Goal: Task Accomplishment & Management: Manage account settings

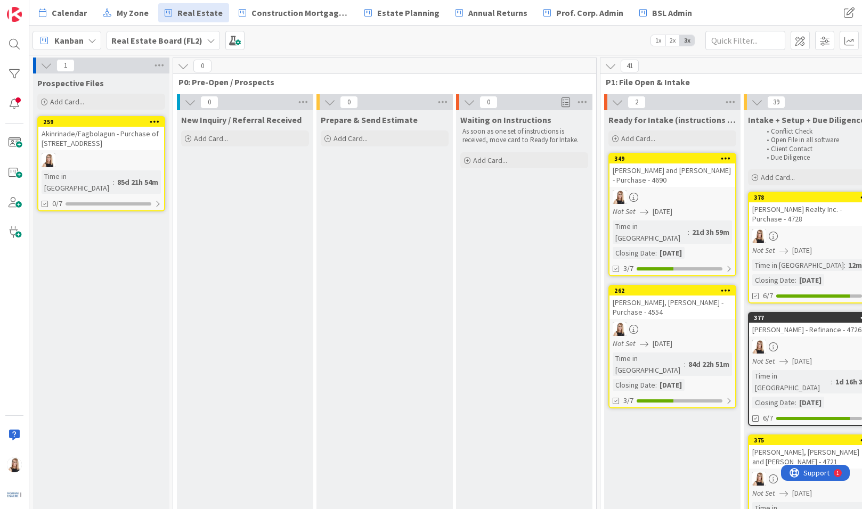
scroll to position [79, 263]
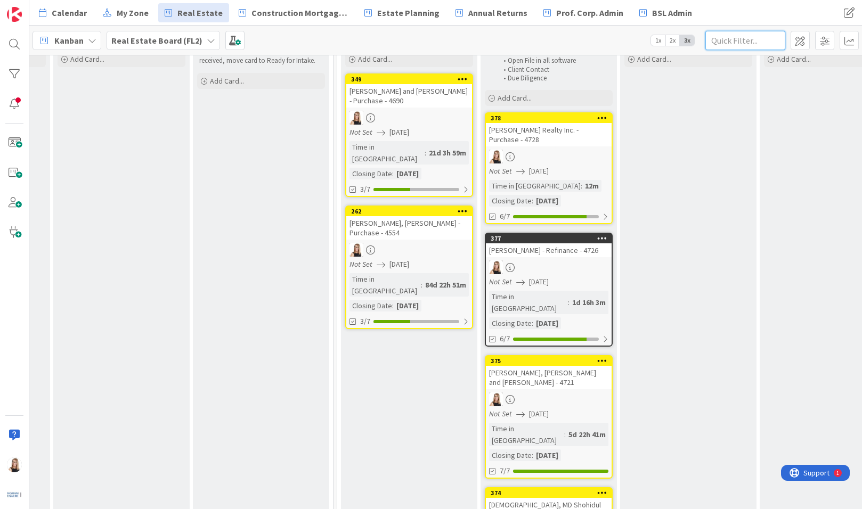
click at [750, 38] on input "text" at bounding box center [745, 40] width 80 height 19
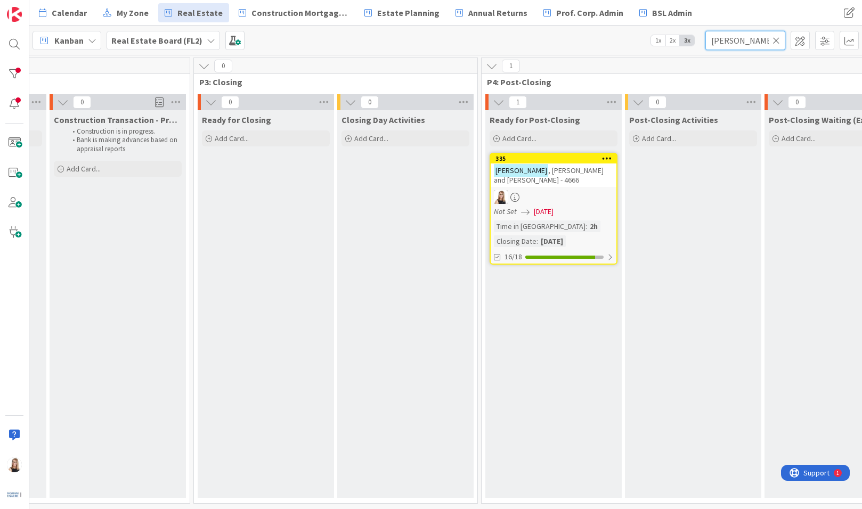
scroll to position [3, 1818]
type input "[PERSON_NAME]"
click at [556, 256] on div at bounding box center [561, 257] width 70 height 3
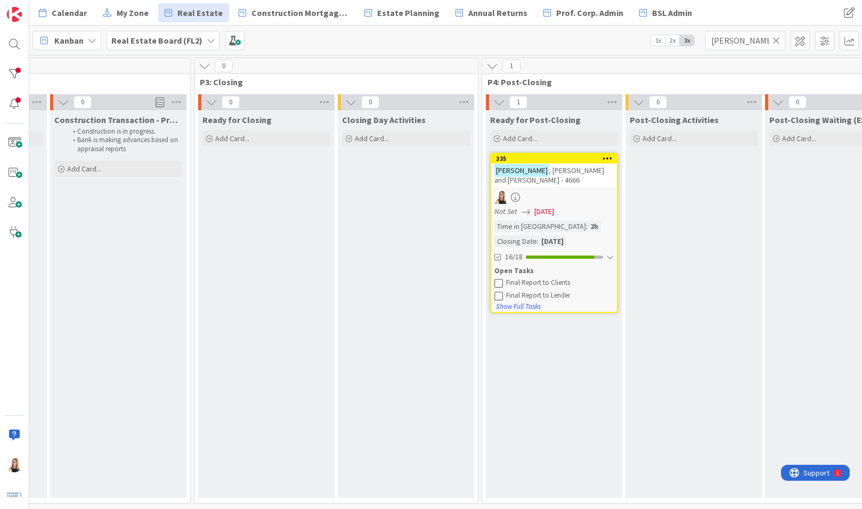
click at [499, 279] on icon at bounding box center [498, 283] width 9 height 9
click at [569, 174] on div "[PERSON_NAME] and [PERSON_NAME] - 4666" at bounding box center [554, 174] width 126 height 23
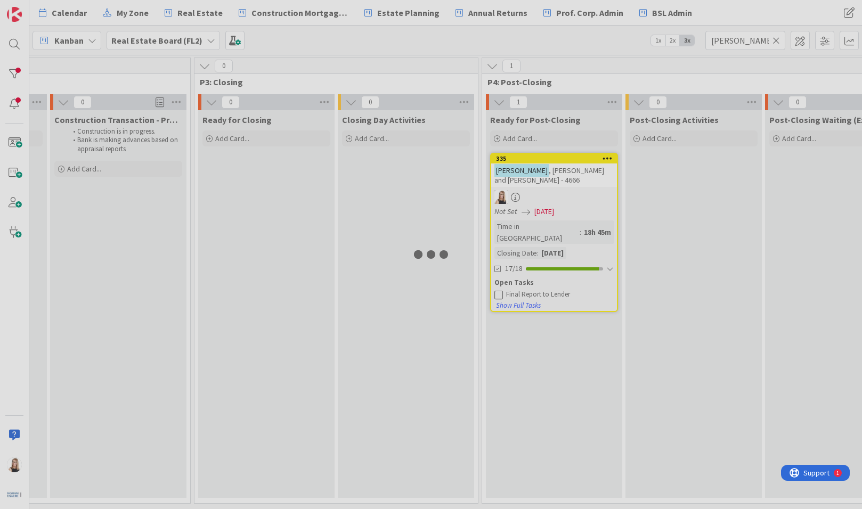
click at [569, 174] on div at bounding box center [431, 254] width 862 height 509
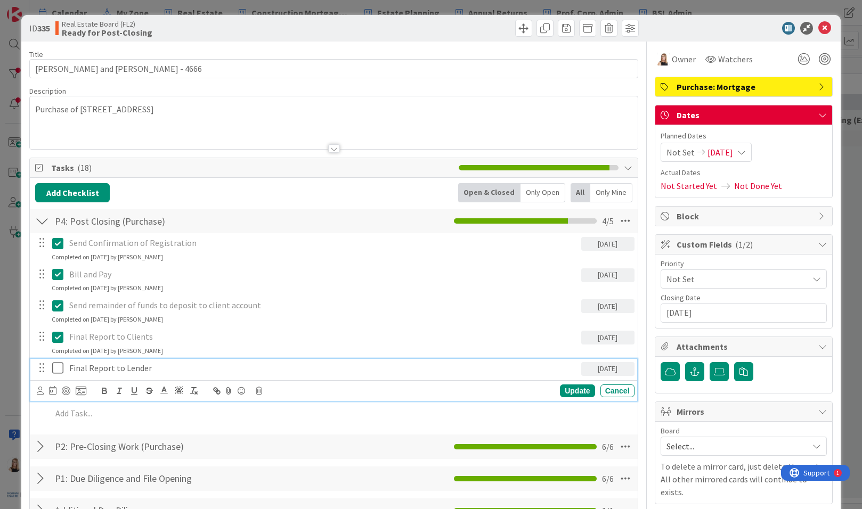
click at [137, 371] on p "Final Report to Lender" at bounding box center [322, 368] width 507 height 12
click at [37, 392] on icon at bounding box center [40, 391] width 7 height 8
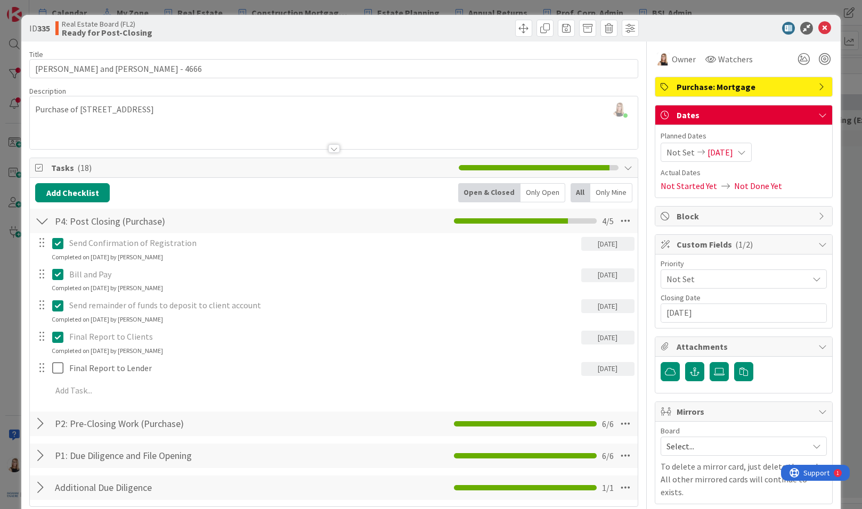
click at [0, 0] on span "Brea Childerhose" at bounding box center [0, 0] width 0 height 0
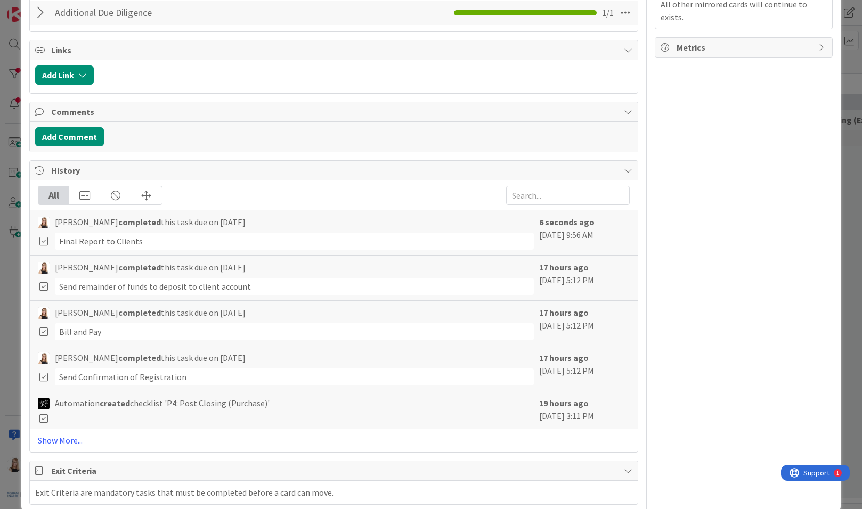
scroll to position [474, 0]
click at [60, 143] on button "Add Comment" at bounding box center [69, 137] width 69 height 19
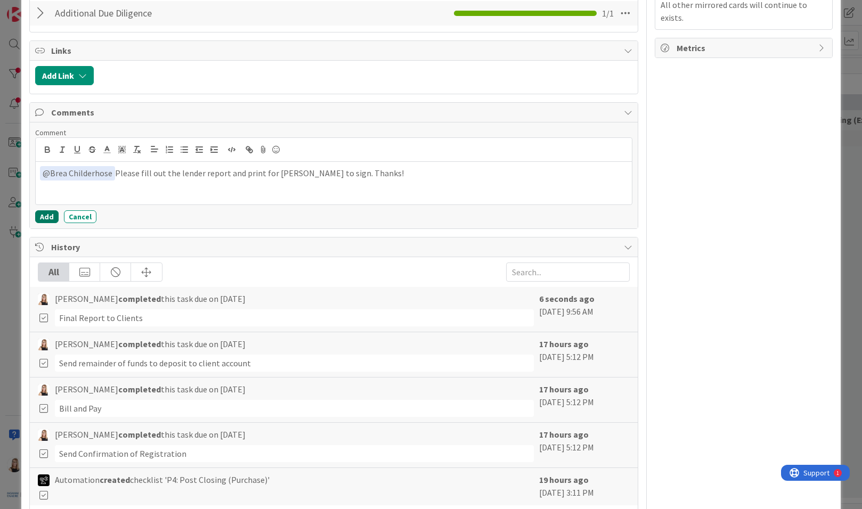
click at [38, 214] on button "Add" at bounding box center [46, 216] width 23 height 13
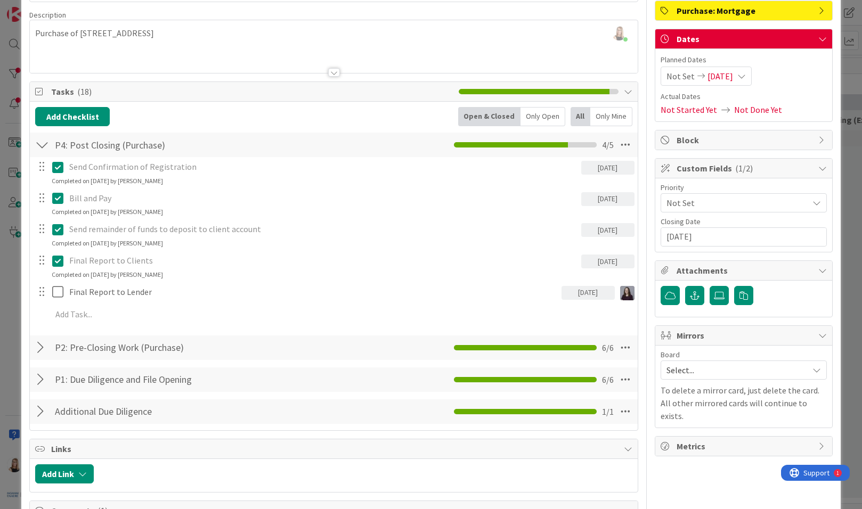
scroll to position [0, 0]
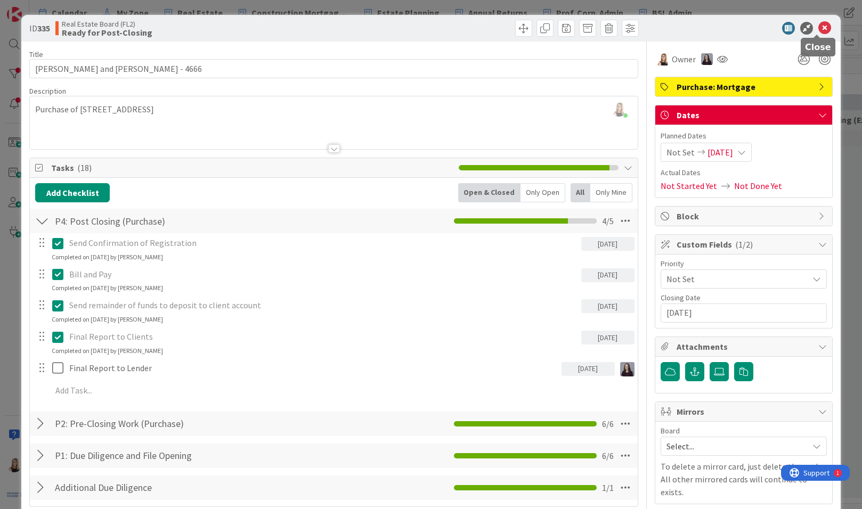
click at [818, 29] on icon at bounding box center [824, 28] width 13 height 13
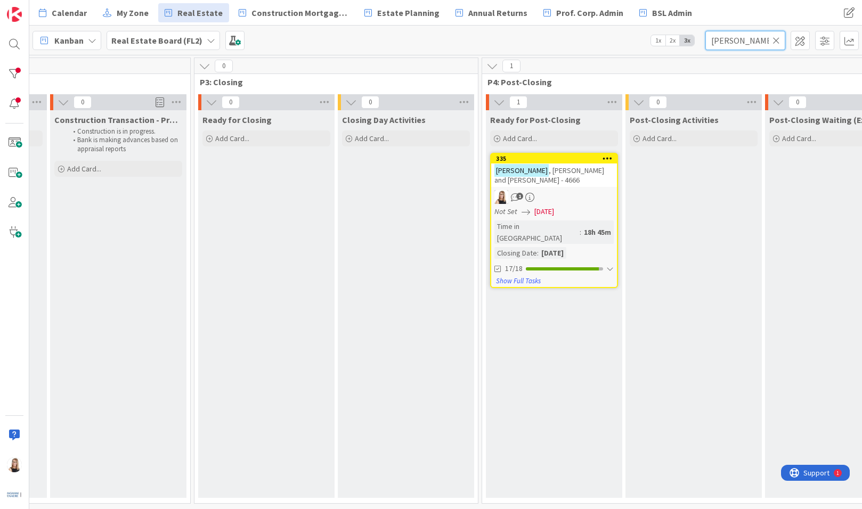
click at [752, 37] on input "[PERSON_NAME]" at bounding box center [745, 40] width 80 height 19
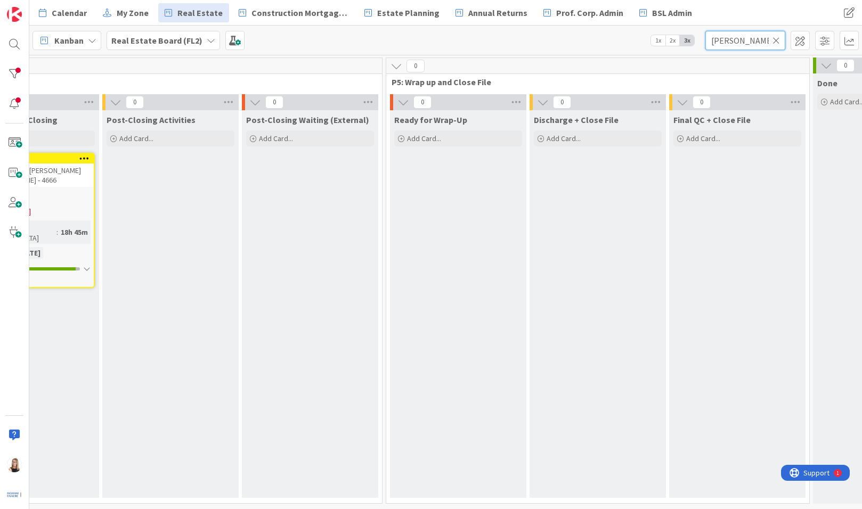
scroll to position [3, 2050]
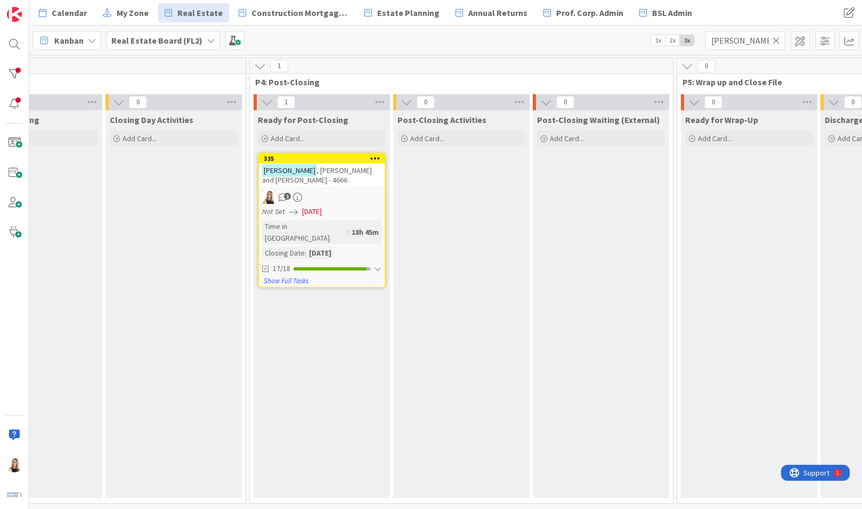
click at [327, 178] on div "[PERSON_NAME] and [PERSON_NAME] - 4666" at bounding box center [322, 174] width 126 height 23
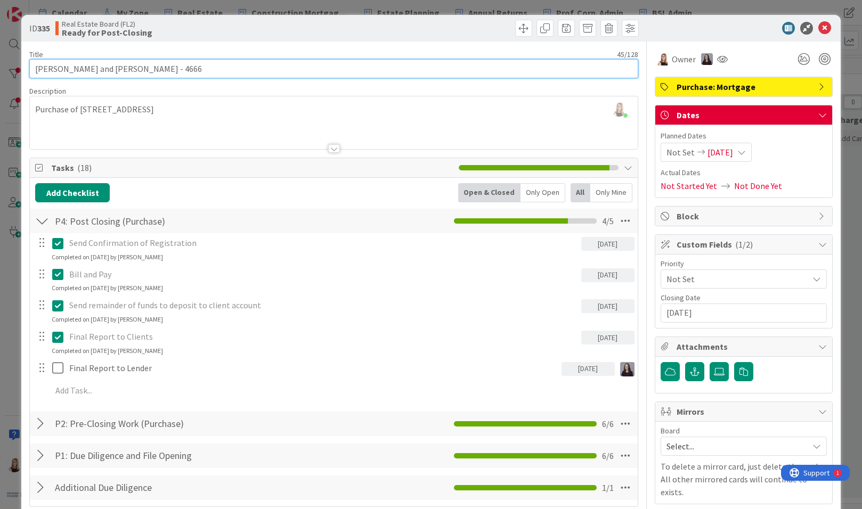
click at [215, 71] on input "[PERSON_NAME] and [PERSON_NAME] - 4666" at bounding box center [333, 68] width 608 height 19
type input "[PERSON_NAME] and [PERSON_NAME] - 4677"
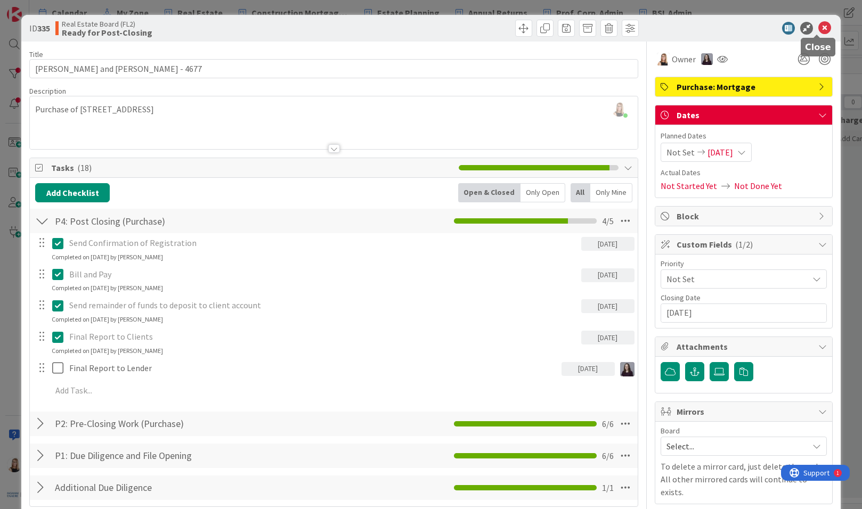
click at [818, 28] on icon at bounding box center [824, 28] width 13 height 13
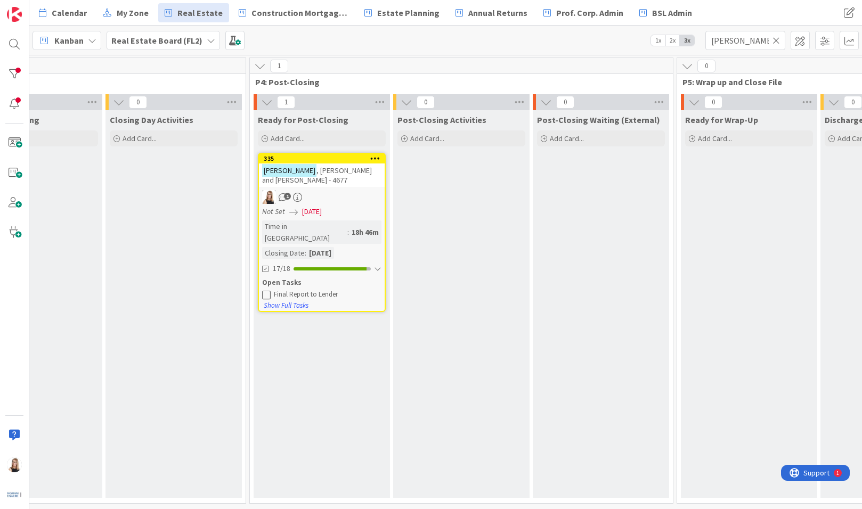
click at [779, 40] on icon at bounding box center [775, 41] width 7 height 10
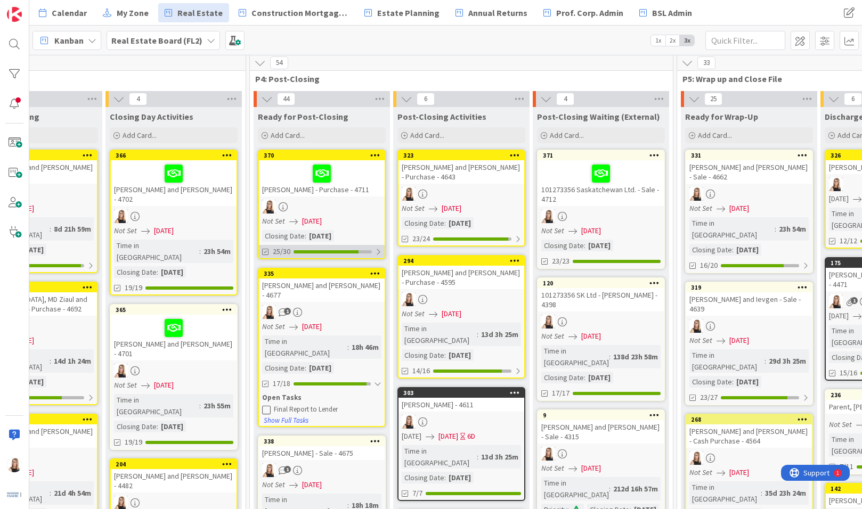
click at [354, 252] on div at bounding box center [325, 251] width 65 height 3
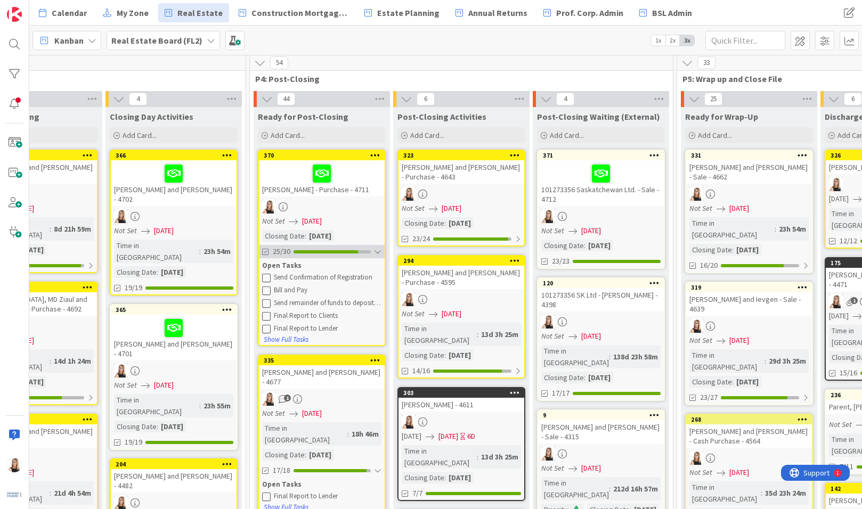
click at [354, 252] on div at bounding box center [325, 251] width 64 height 3
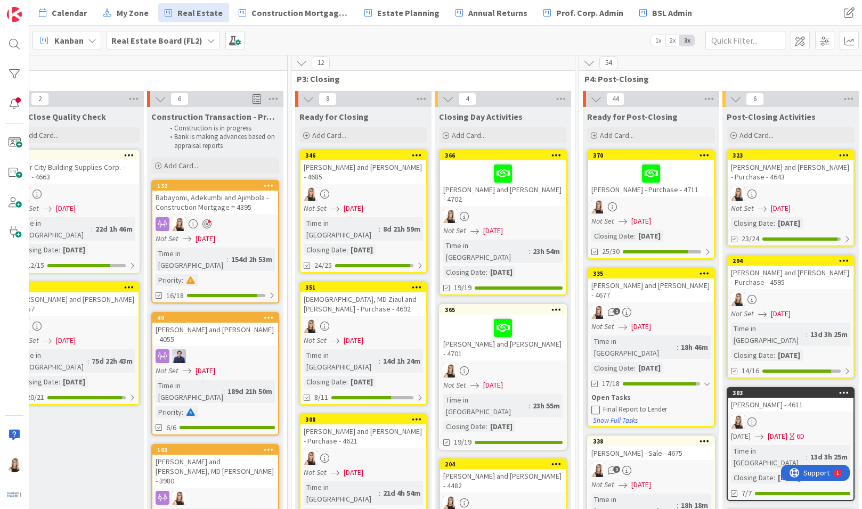
scroll to position [3, 1721]
click at [389, 259] on div "24/25" at bounding box center [364, 265] width 126 height 13
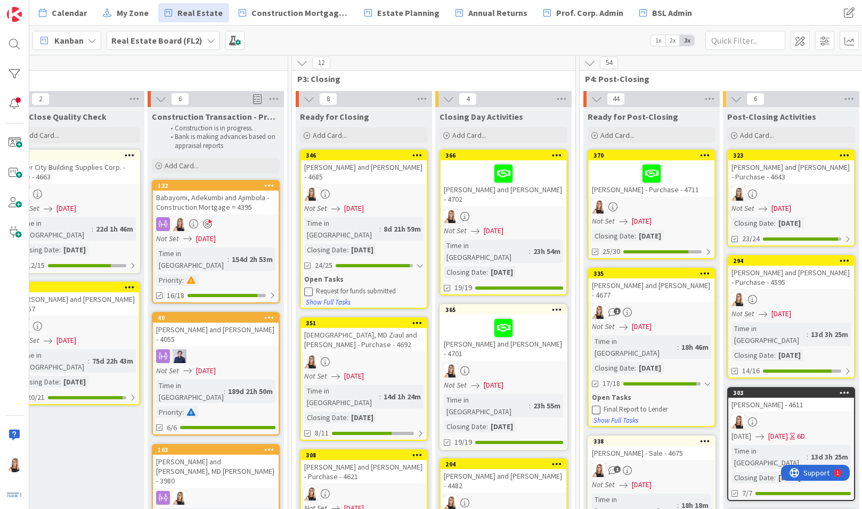
click at [310, 287] on icon at bounding box center [308, 291] width 9 height 9
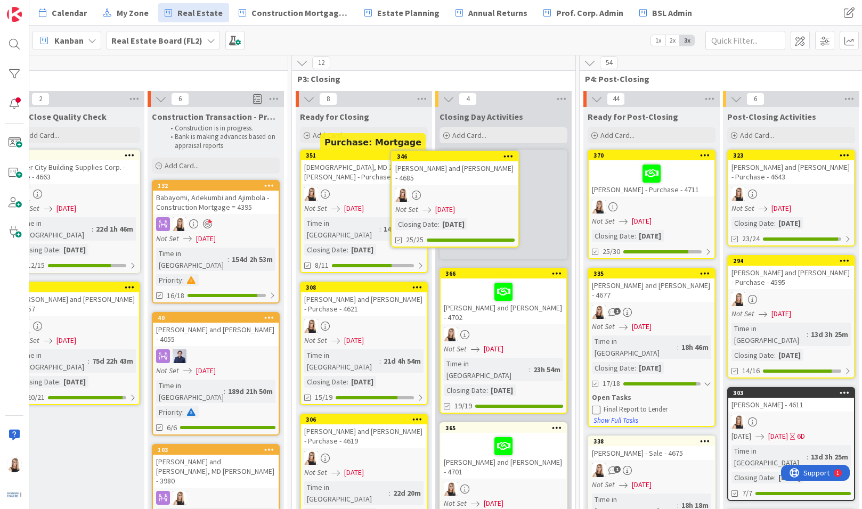
scroll to position [0, 1721]
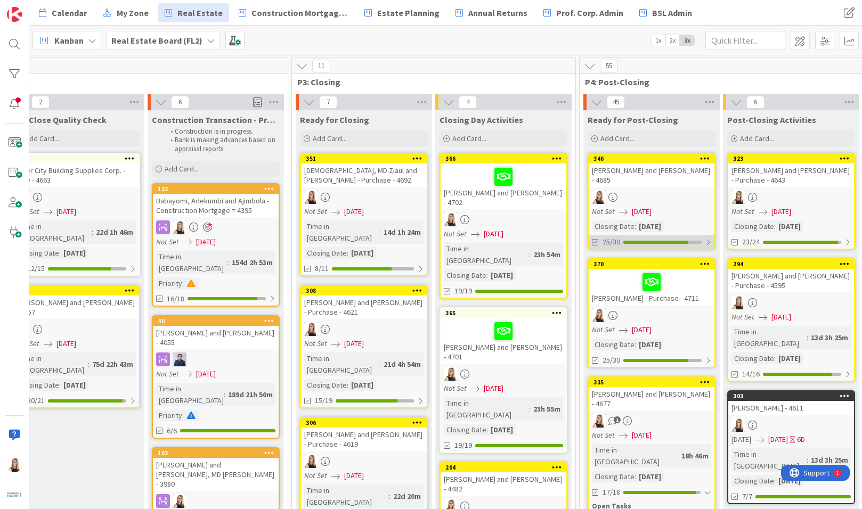
click at [656, 245] on div "25/30" at bounding box center [651, 241] width 126 height 13
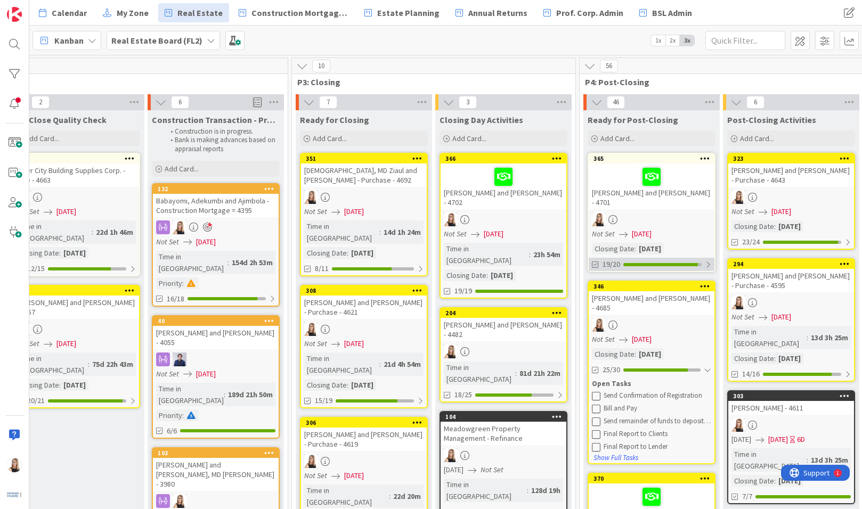
click at [664, 258] on div "19/20" at bounding box center [651, 264] width 126 height 13
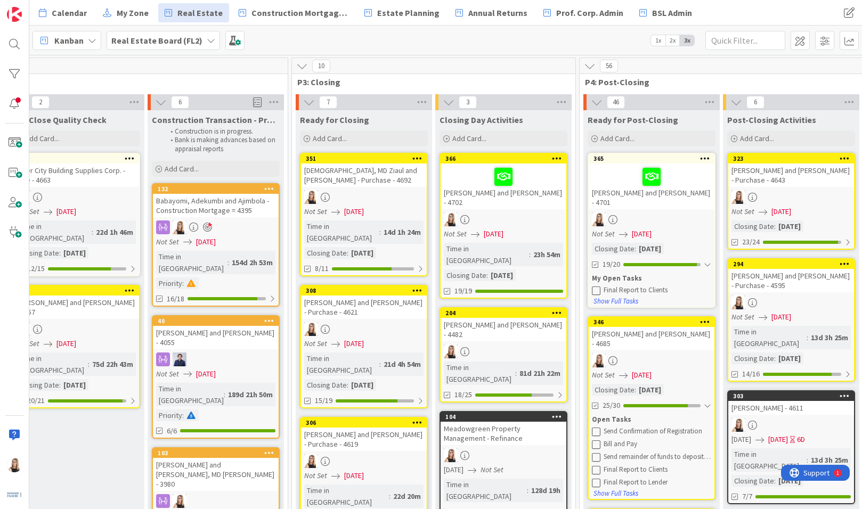
click at [694, 229] on div "Not Set [DATE]" at bounding box center [653, 233] width 122 height 11
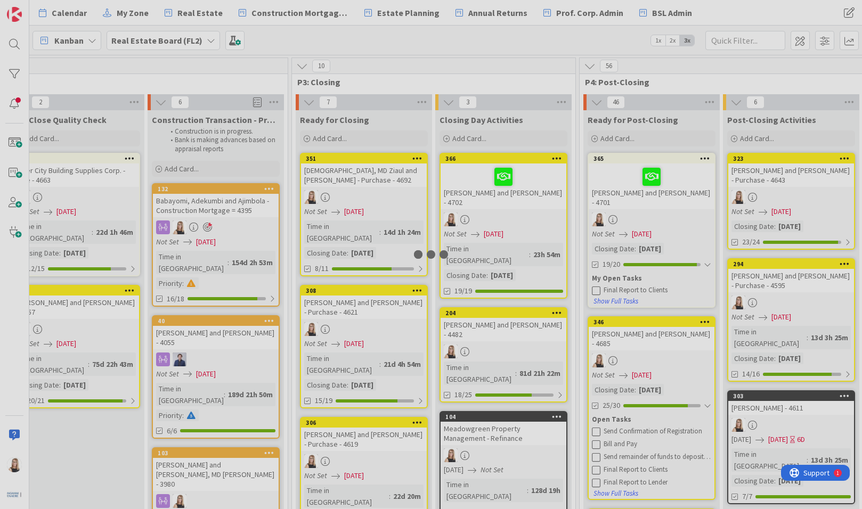
click at [694, 229] on div "1 Prospective Files Add Card... 259 Akinrinade/Fagbolagun - Purchase of [STREET…" at bounding box center [445, 282] width 832 height 454
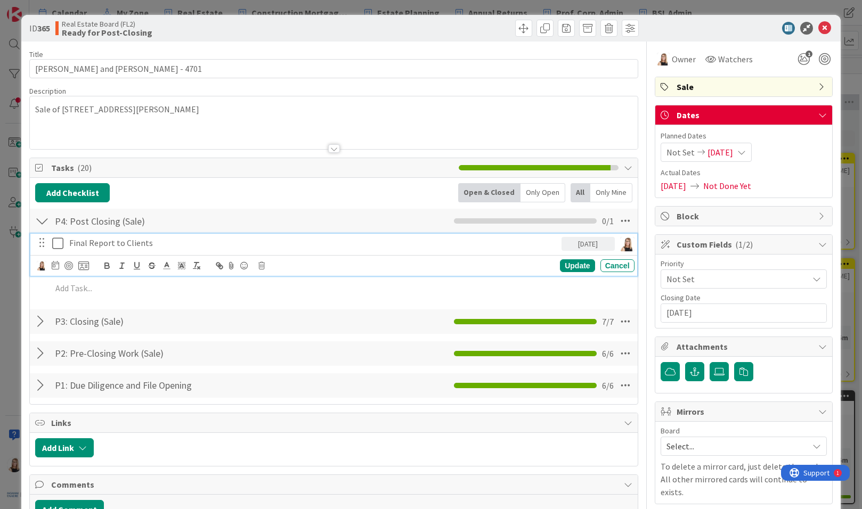
click at [117, 241] on p "Final Report to Clients" at bounding box center [313, 243] width 488 height 12
click at [38, 266] on img at bounding box center [42, 266] width 10 height 10
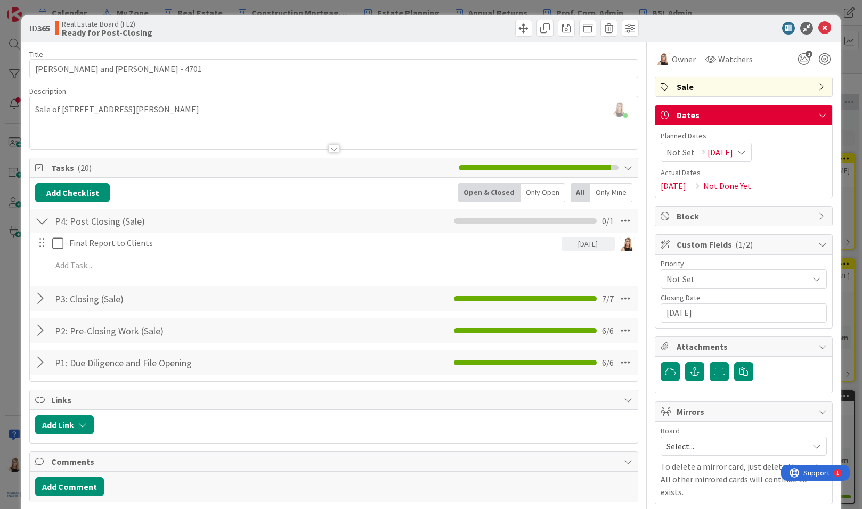
click at [0, 0] on img at bounding box center [0, 0] width 0 height 0
click at [818, 29] on icon at bounding box center [824, 28] width 13 height 13
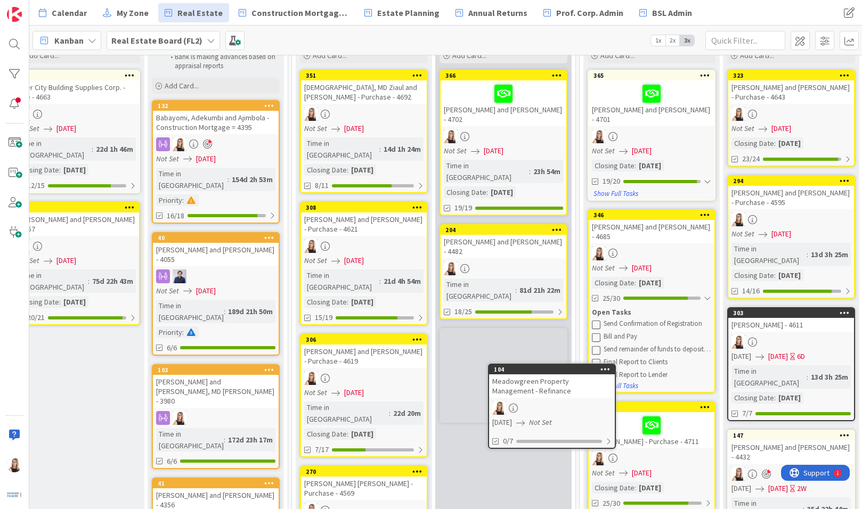
scroll to position [85, 1721]
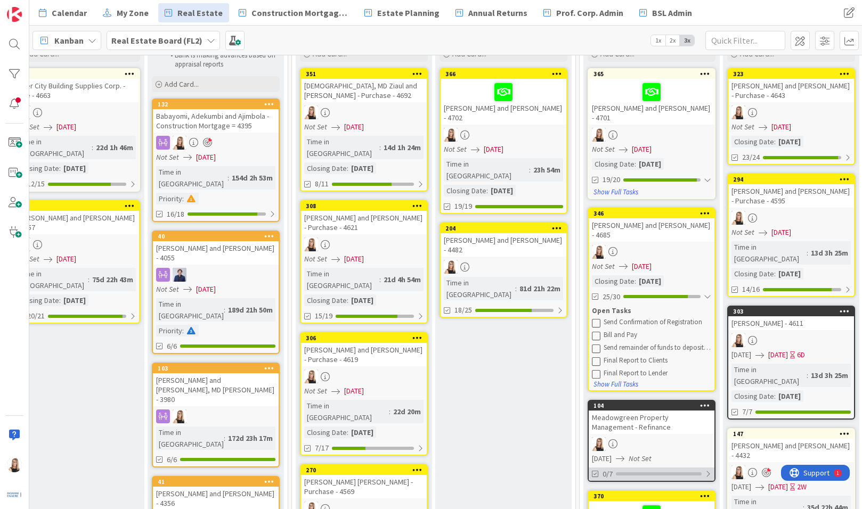
click at [674, 468] on div "0/7" at bounding box center [651, 474] width 126 height 13
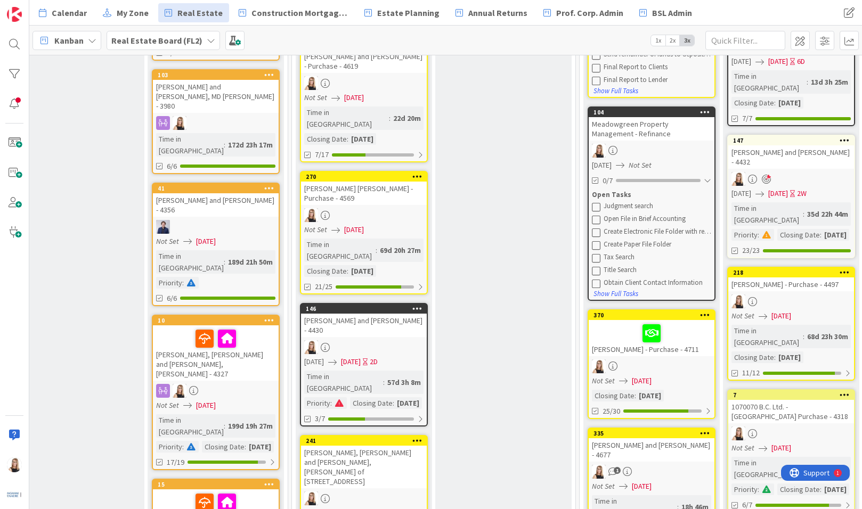
scroll to position [379, 1721]
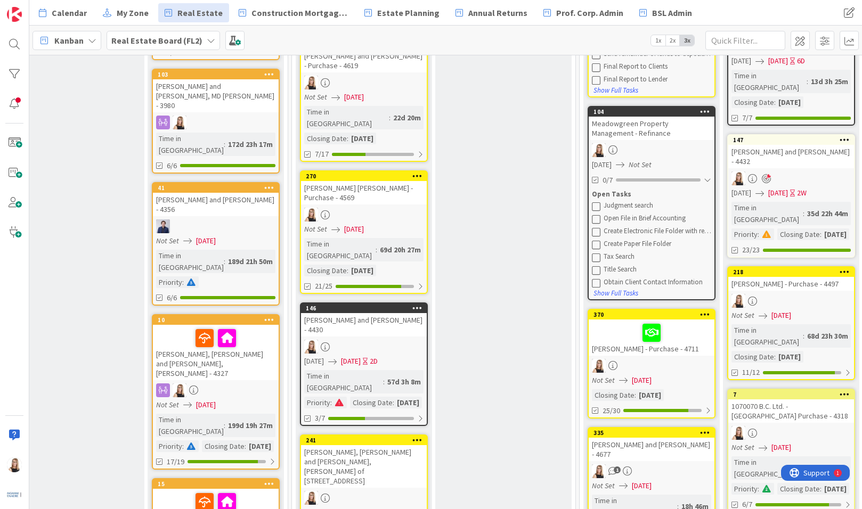
click at [594, 202] on icon at bounding box center [596, 206] width 9 height 9
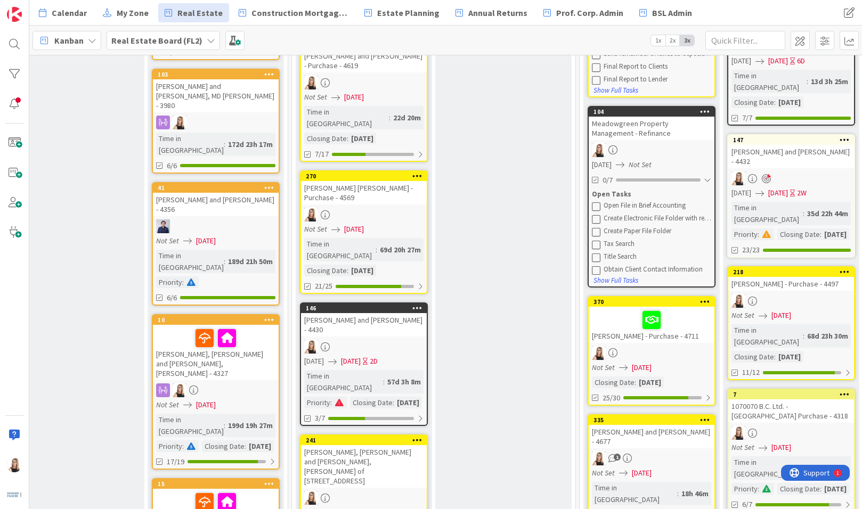
click at [594, 202] on icon at bounding box center [596, 206] width 9 height 9
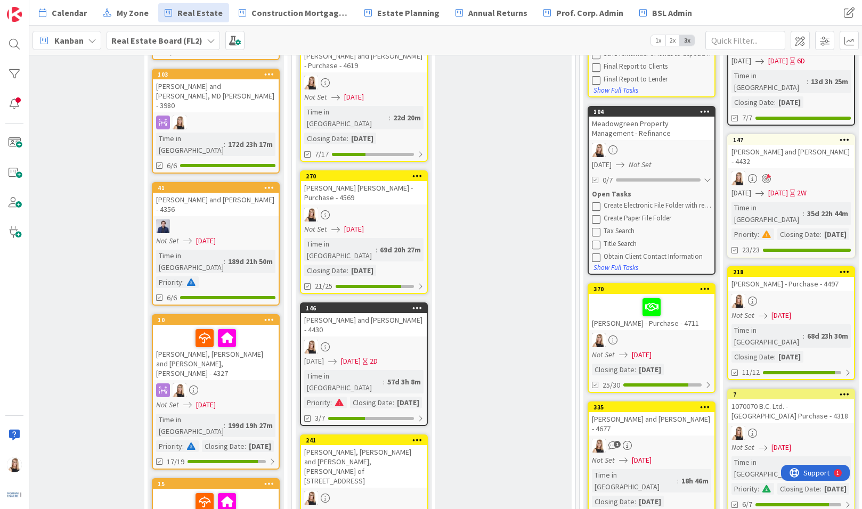
click at [594, 202] on icon at bounding box center [596, 206] width 9 height 9
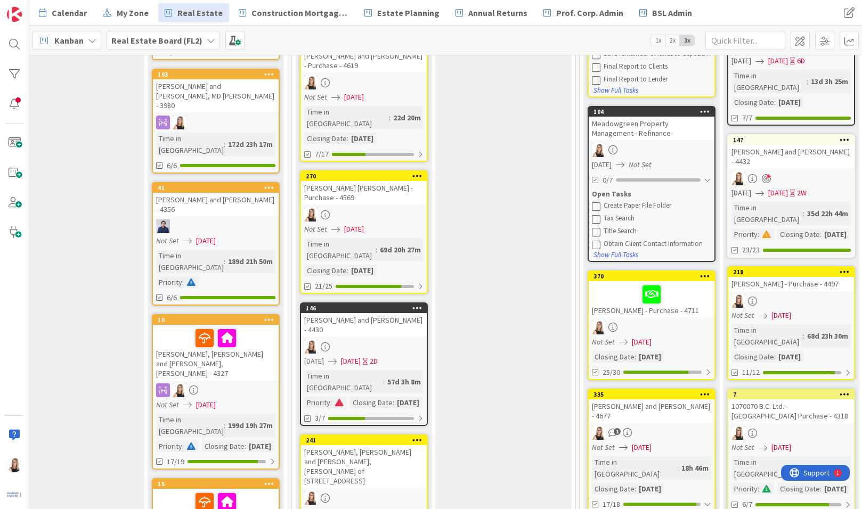
click at [594, 202] on icon at bounding box center [596, 206] width 9 height 9
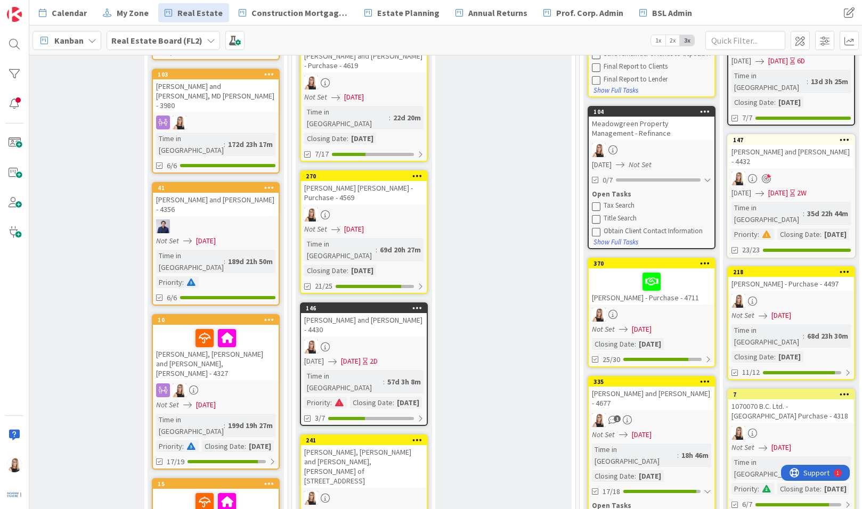
click at [594, 202] on icon at bounding box center [596, 206] width 9 height 9
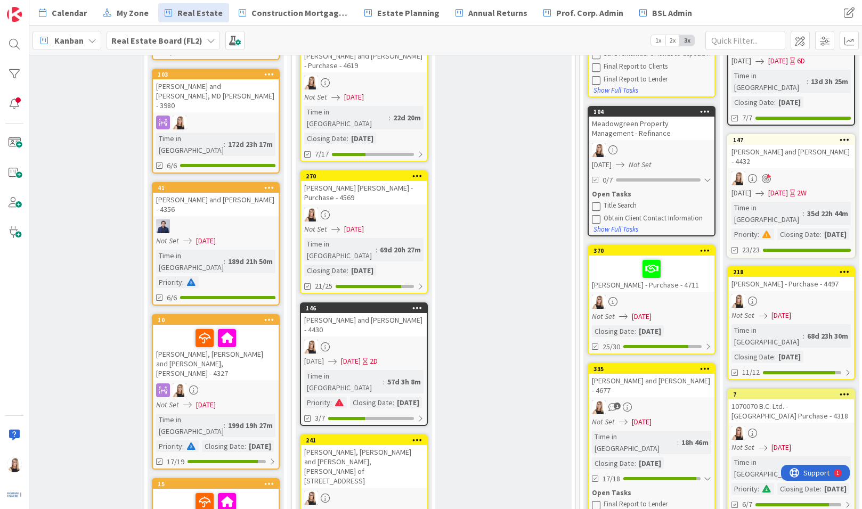
click at [594, 202] on icon at bounding box center [596, 206] width 9 height 9
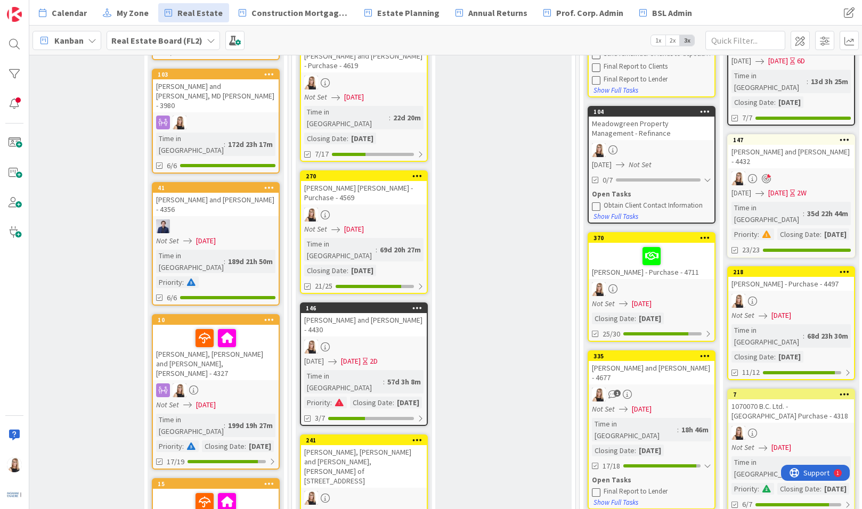
click at [594, 202] on icon at bounding box center [596, 206] width 9 height 9
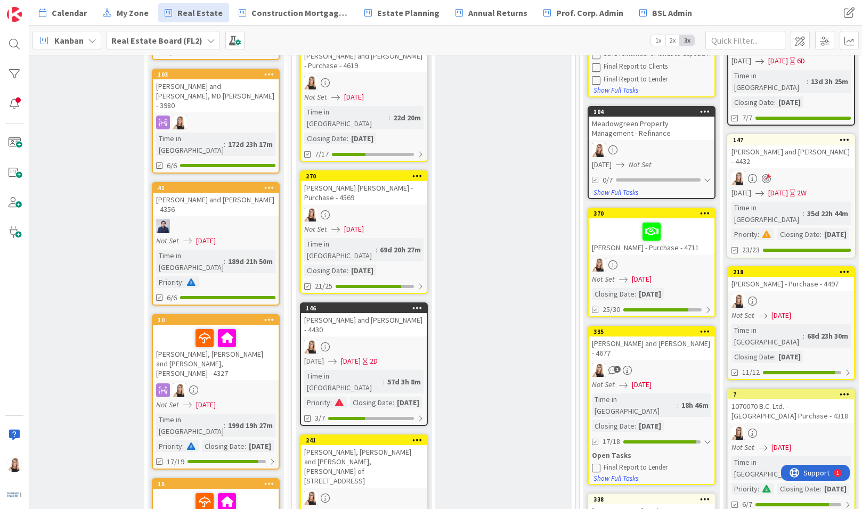
click at [666, 117] on div "Meadowgreen Property Management - Refinance" at bounding box center [651, 128] width 126 height 23
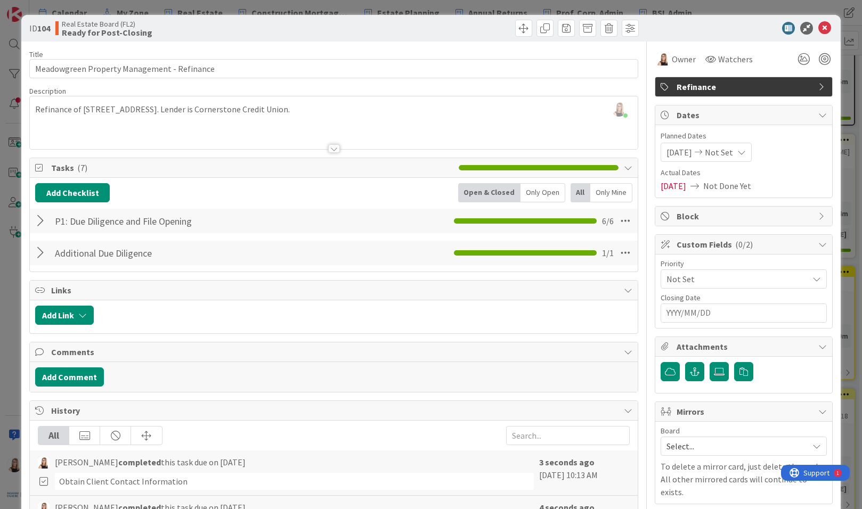
click at [386, 124] on div at bounding box center [333, 135] width 607 height 27
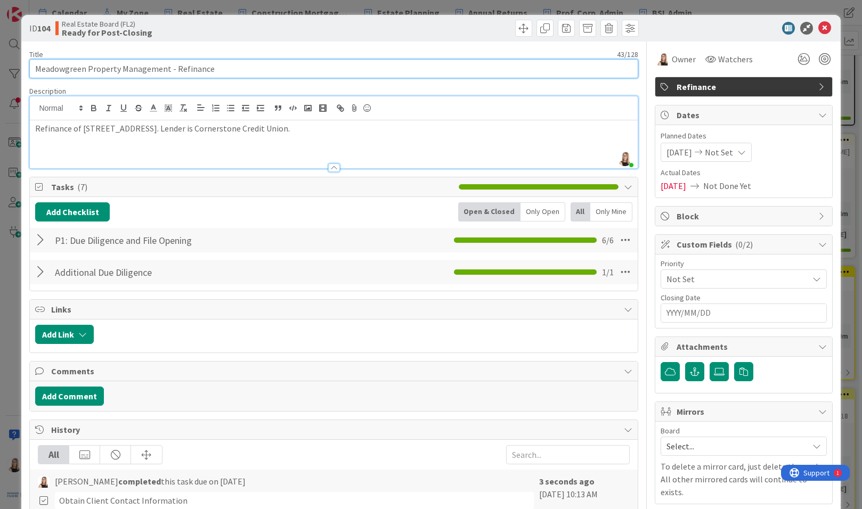
click at [274, 70] on input "Meadowgreen Property Management - Refinance" at bounding box center [333, 68] width 608 height 19
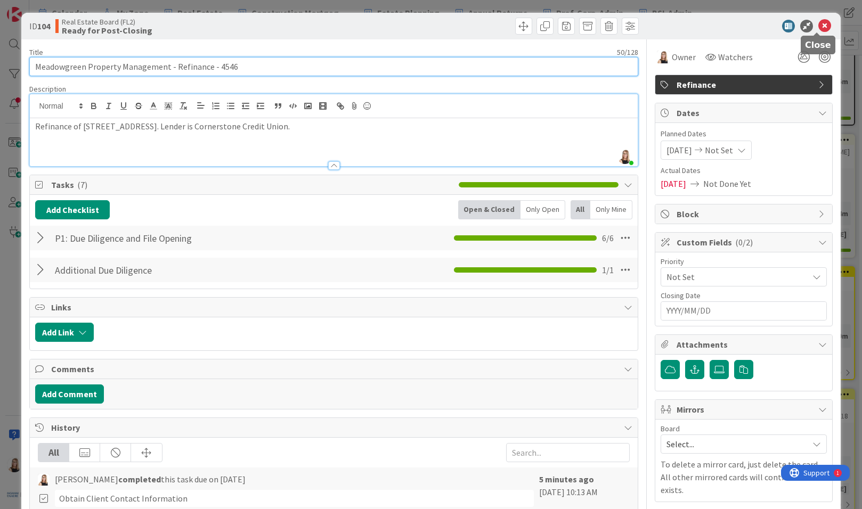
type input "Meadowgreen Property Management - Refinance - 4546"
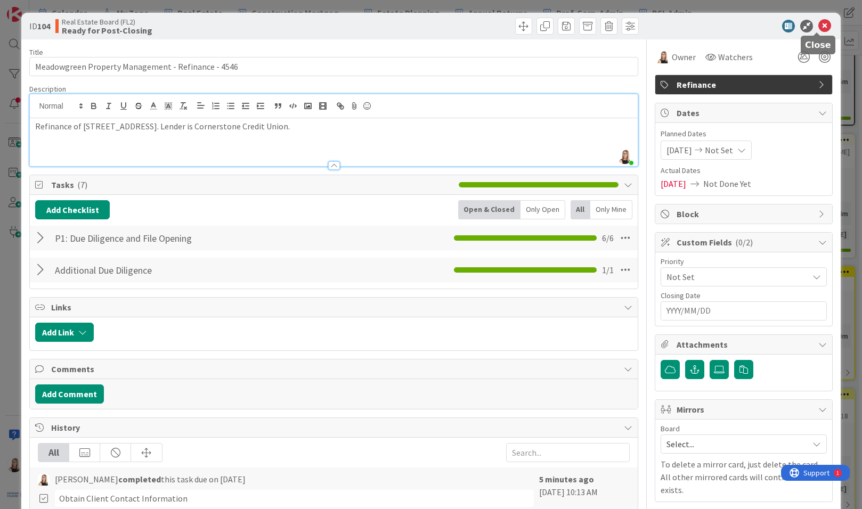
click at [818, 24] on icon at bounding box center [824, 26] width 13 height 13
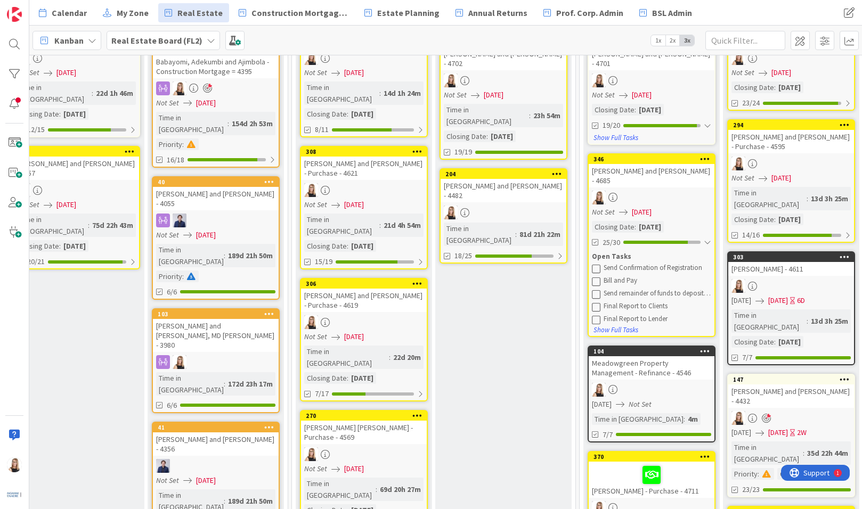
scroll to position [142, 1721]
